Goal: Check status: Check status

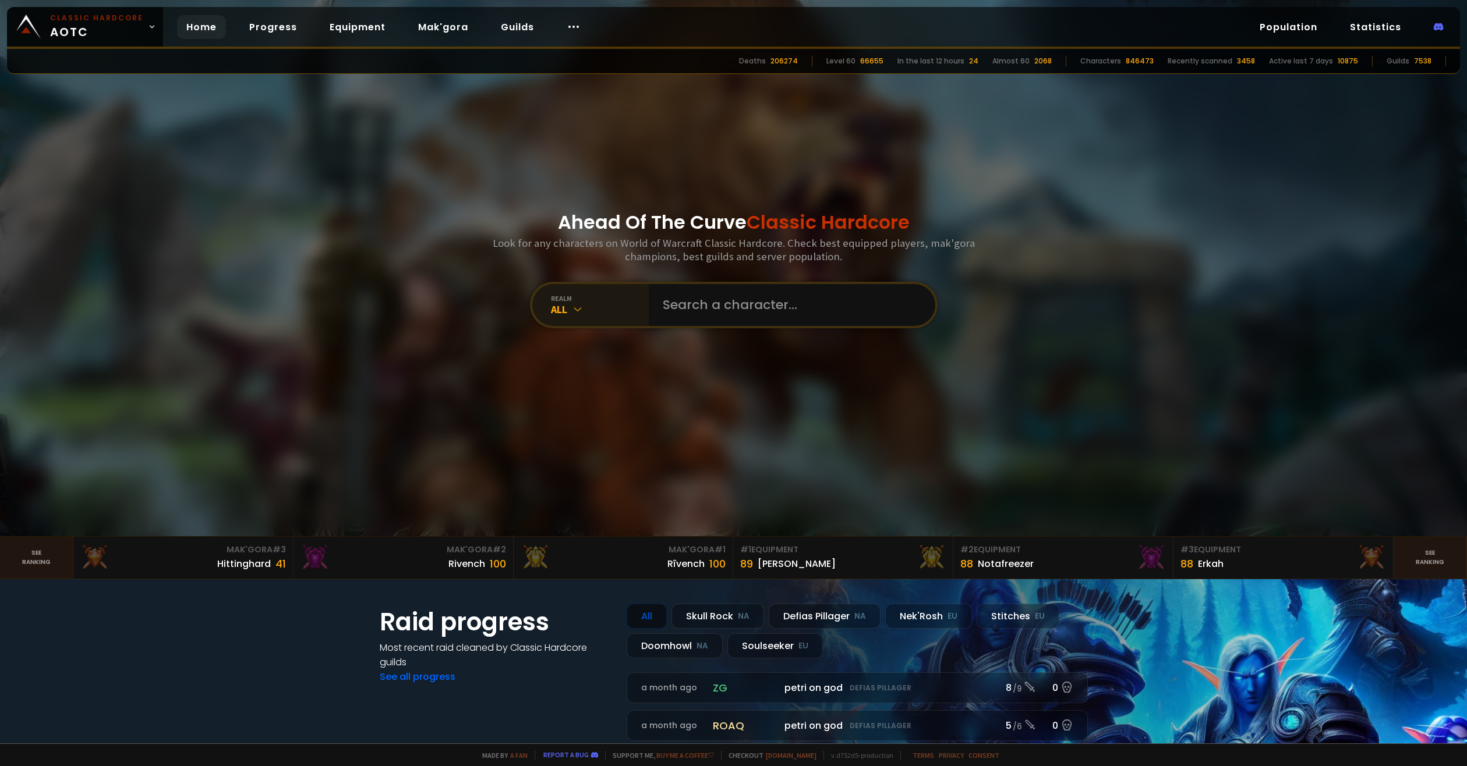
click at [568, 316] on div "realm All" at bounding box center [590, 305] width 116 height 42
drag, startPoint x: 566, startPoint y: 288, endPoint x: 569, endPoint y: 331, distance: 43.2
click at [566, 288] on div "realm All" at bounding box center [590, 305] width 116 height 42
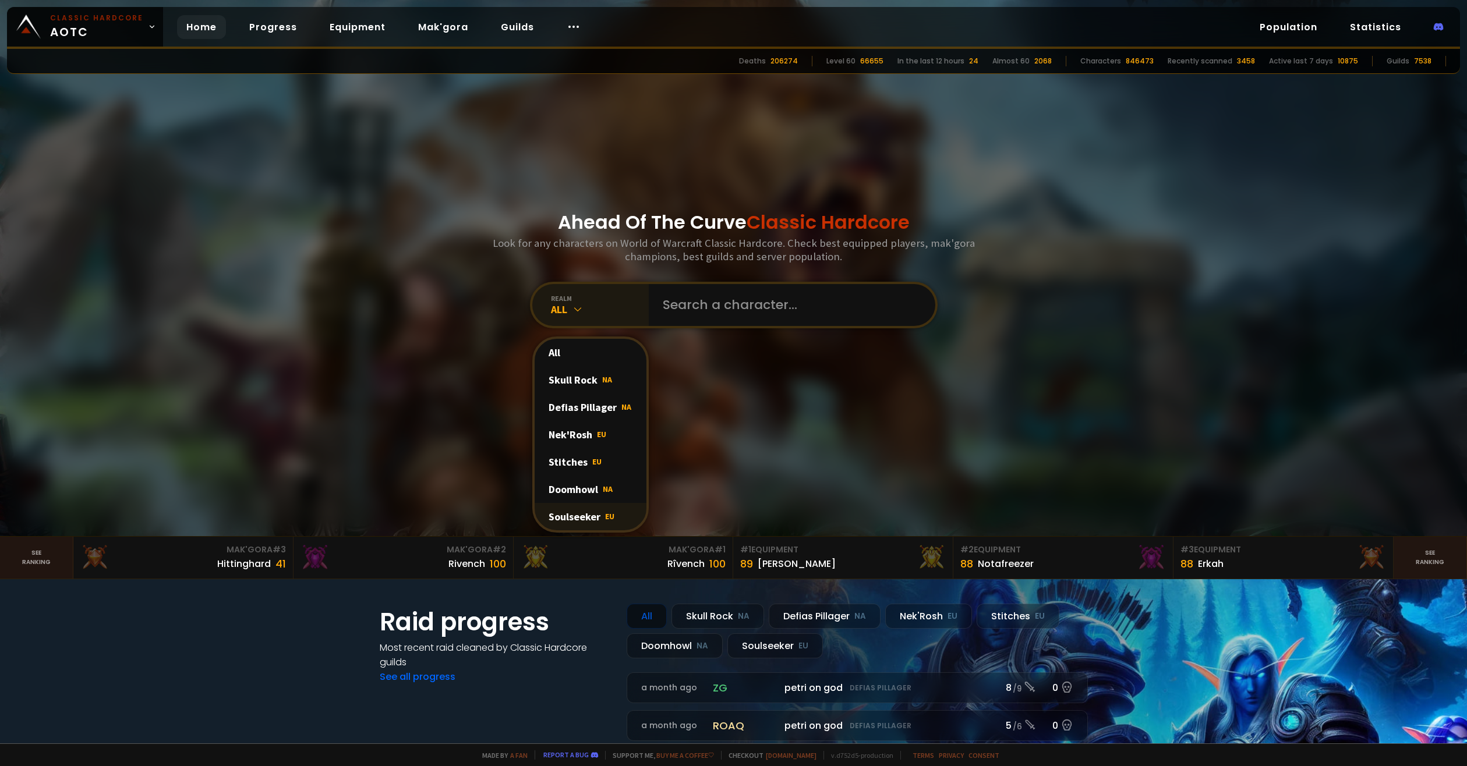
click at [581, 524] on div "Soulseeker EU" at bounding box center [591, 516] width 112 height 27
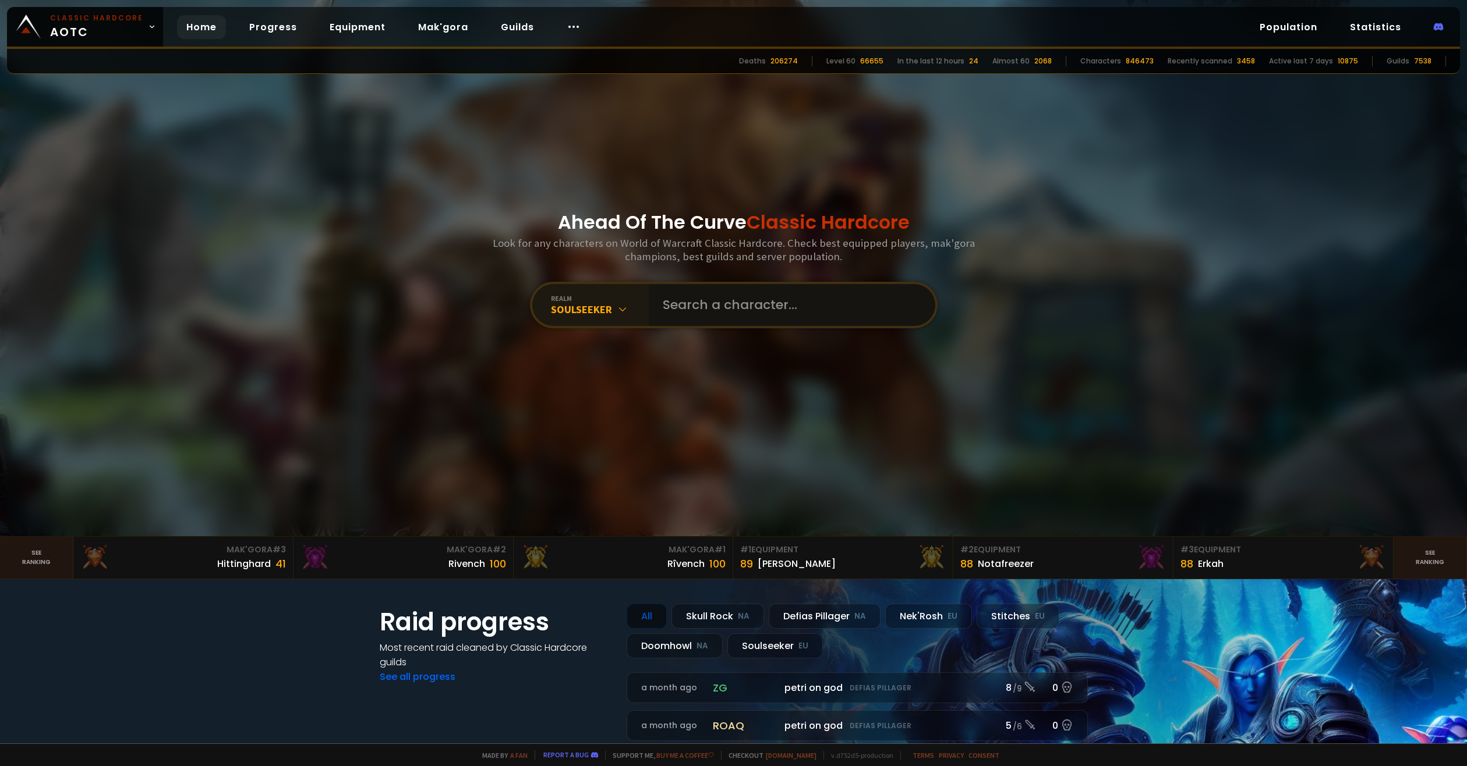
click at [706, 317] on input "text" at bounding box center [789, 305] width 266 height 42
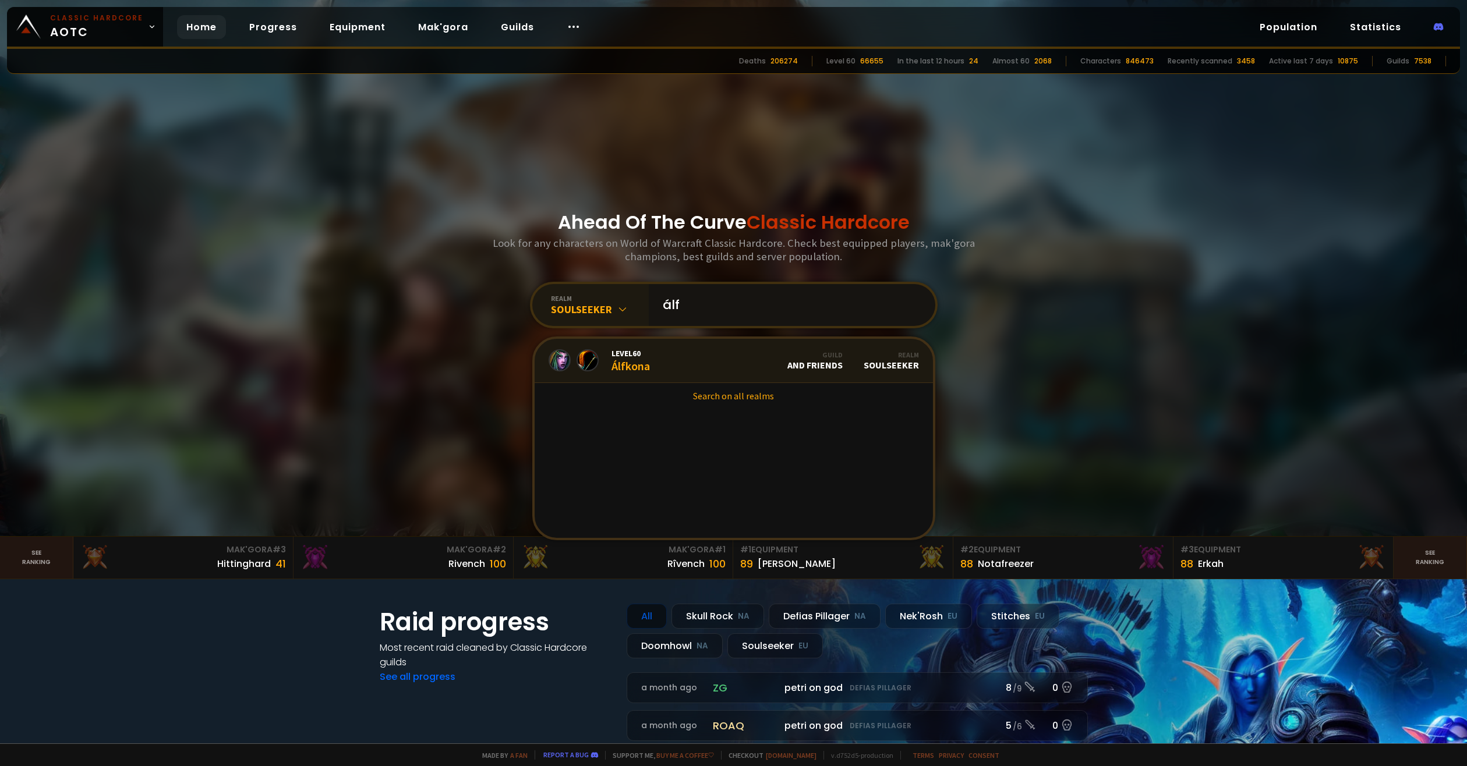
type input "álf"
click at [631, 352] on span "Level 60" at bounding box center [631, 353] width 38 height 10
